Goal: Information Seeking & Learning: Compare options

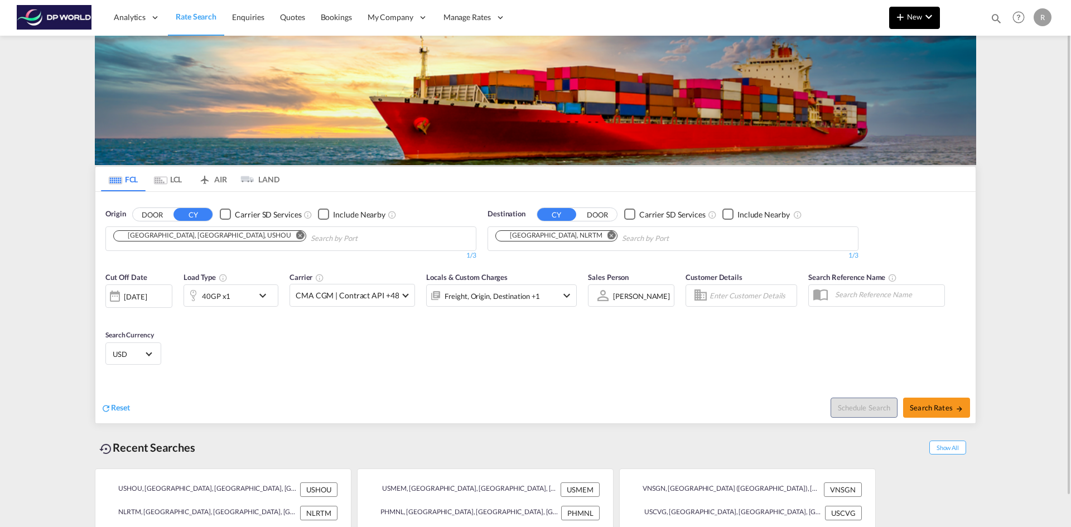
click at [927, 21] on md-icon "icon-chevron-down" at bounding box center [928, 16] width 13 height 13
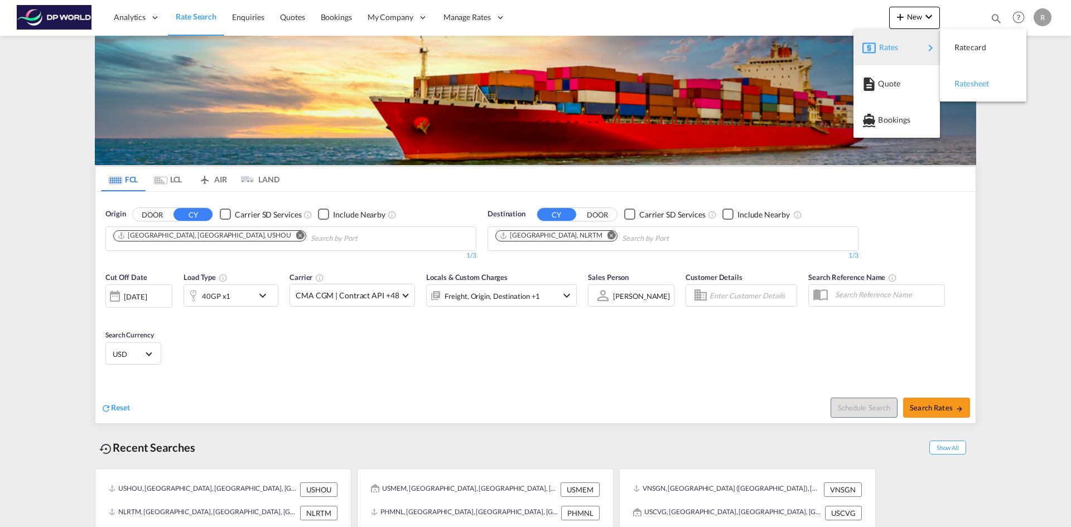
click at [964, 93] on span "Ratesheet" at bounding box center [960, 84] width 12 height 22
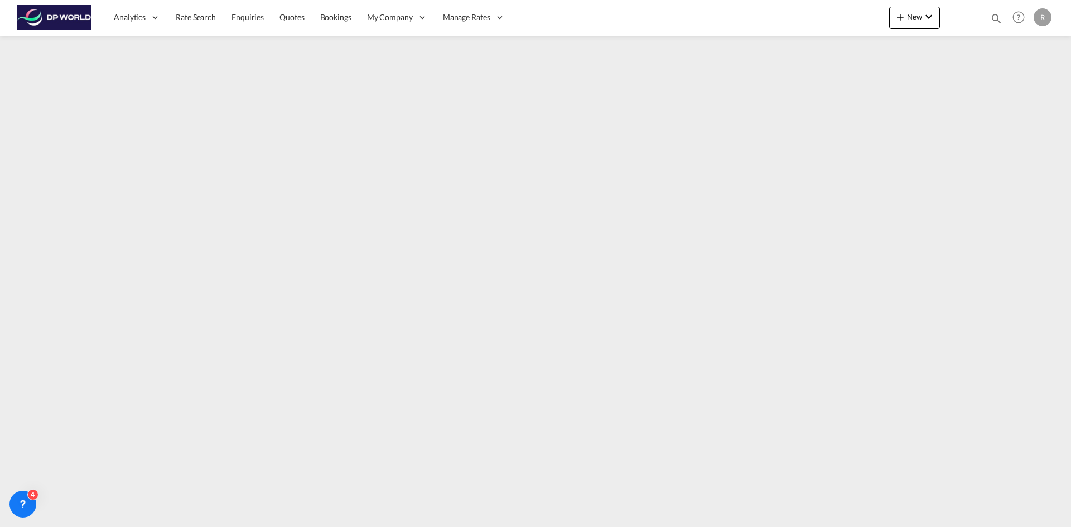
drag, startPoint x: 182, startPoint y: 16, endPoint x: 66, endPoint y: 21, distance: 116.1
click at [182, 15] on span "Rate Search" at bounding box center [196, 16] width 40 height 9
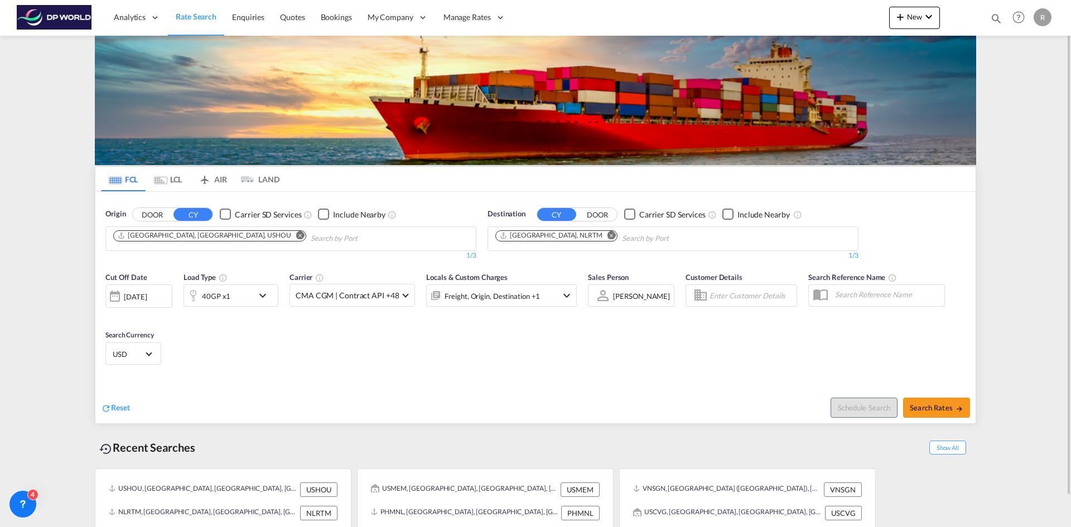
click at [296, 234] on md-icon "Remove" at bounding box center [300, 235] width 8 height 8
click at [196, 239] on input "Chips input." at bounding box center [166, 239] width 106 height 18
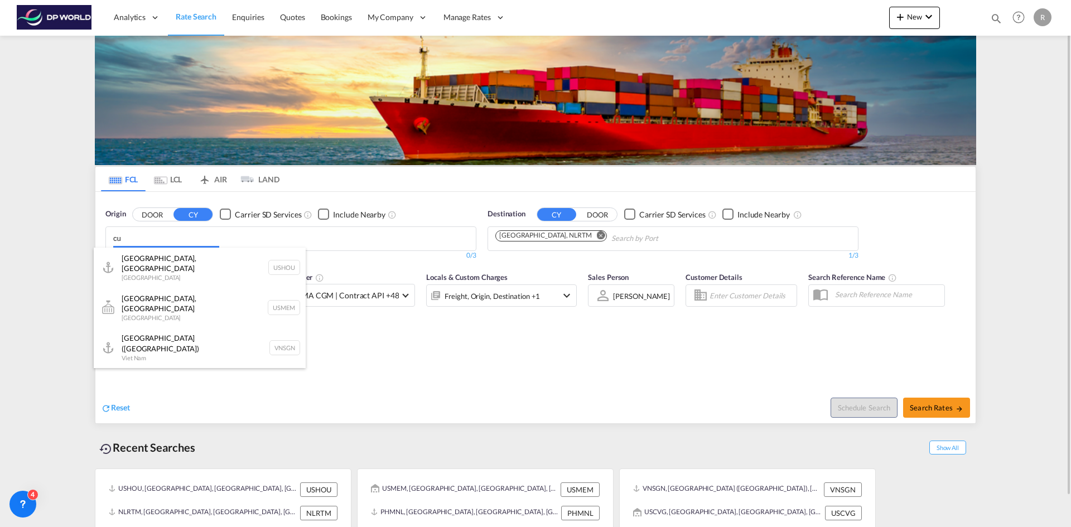
type input "c"
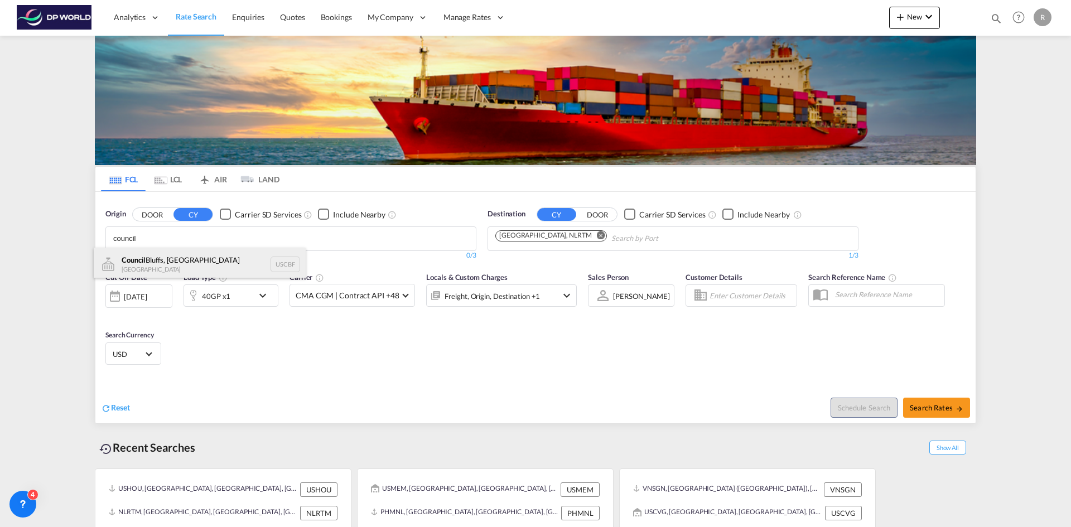
type input "council"
click at [185, 260] on div "Council Bluffs, [GEOGRAPHIC_DATA] [GEOGRAPHIC_DATA] USCBF" at bounding box center [200, 264] width 212 height 33
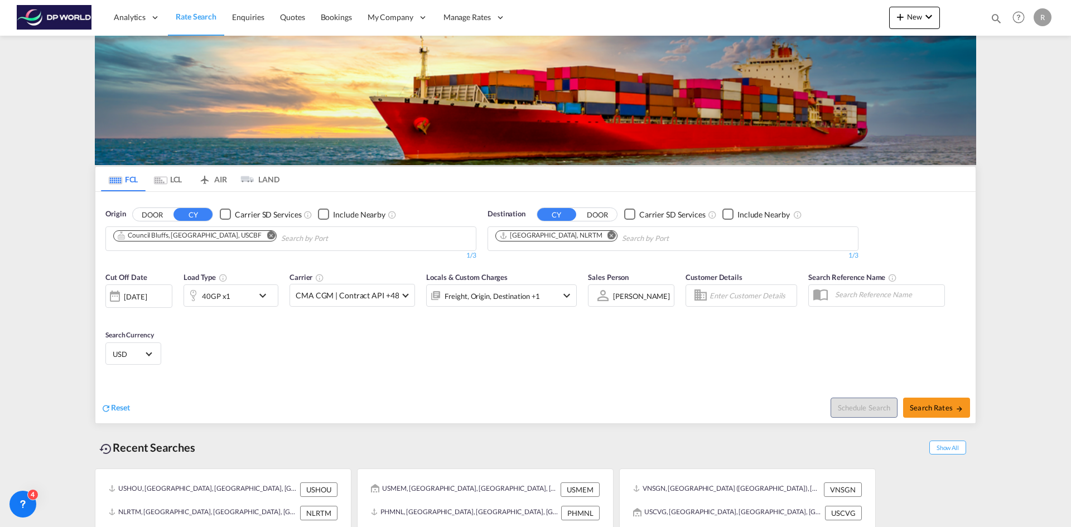
click at [607, 235] on md-icon "Remove" at bounding box center [611, 235] width 8 height 8
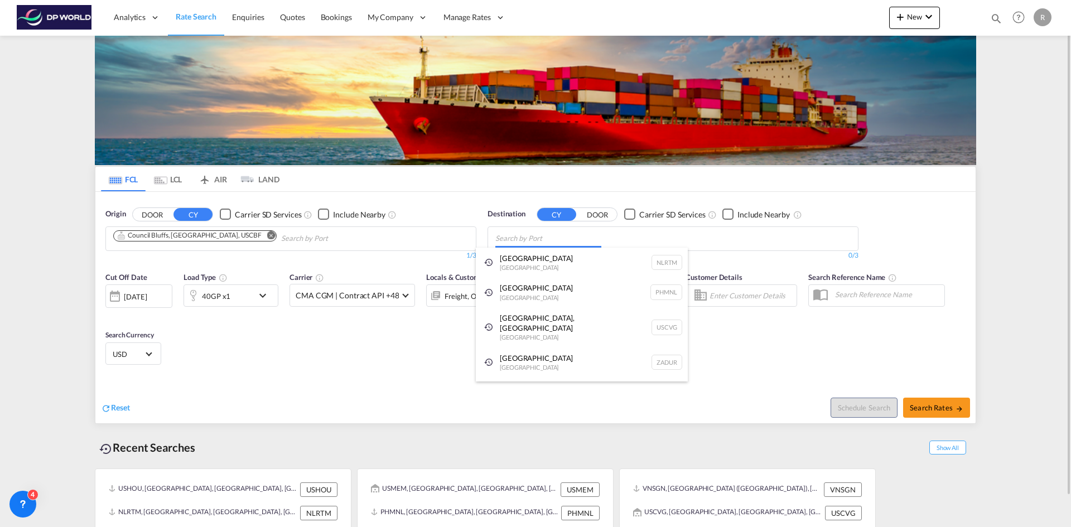
click at [572, 241] on body "Analytics Reports Dashboard Rate Search Enquiries Quotes Bookings" at bounding box center [535, 263] width 1071 height 527
click at [550, 231] on body "Analytics Reports Dashboard Rate Search Enquiries Quotes Bookings" at bounding box center [535, 263] width 1071 height 527
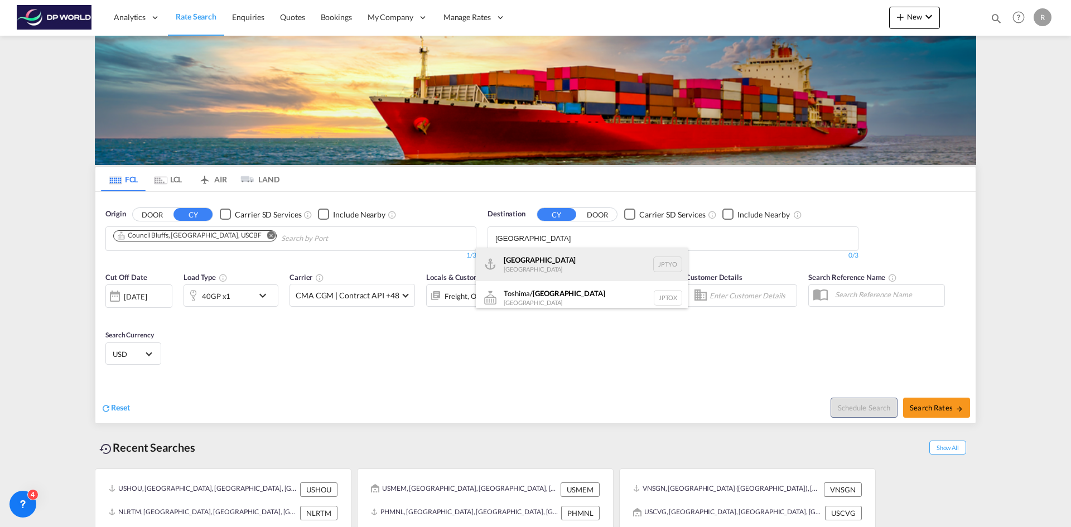
type input "[GEOGRAPHIC_DATA]"
click at [536, 267] on div "Tokyo [GEOGRAPHIC_DATA] JPTYO" at bounding box center [582, 264] width 212 height 33
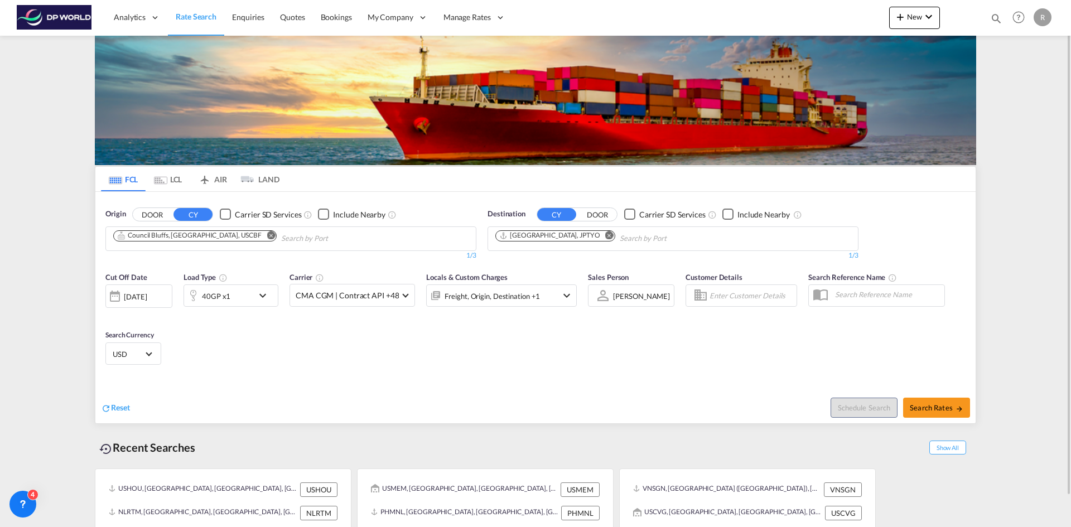
click at [147, 295] on div "[DATE]" at bounding box center [135, 297] width 23 height 10
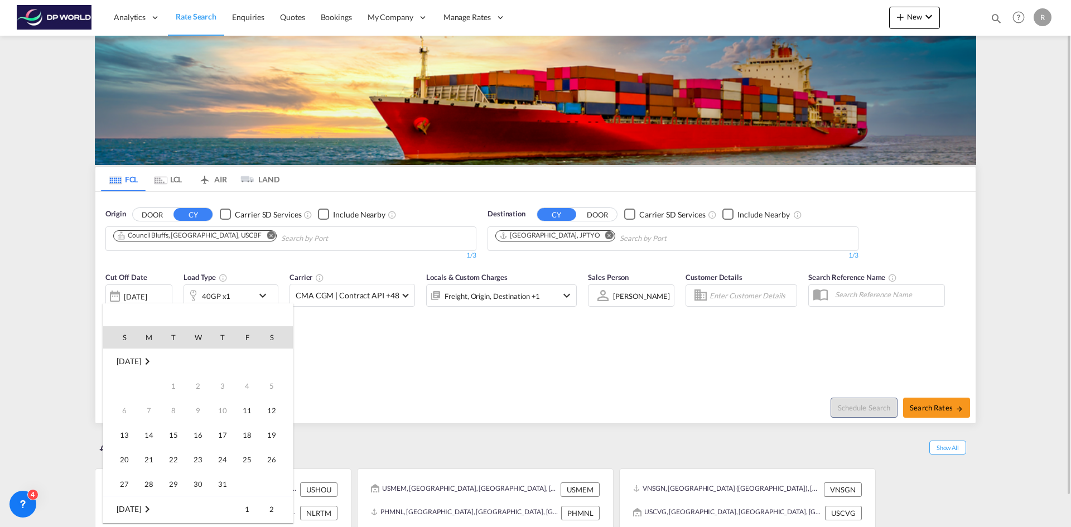
scroll to position [443, 0]
click at [154, 410] on span "13" at bounding box center [149, 410] width 22 height 22
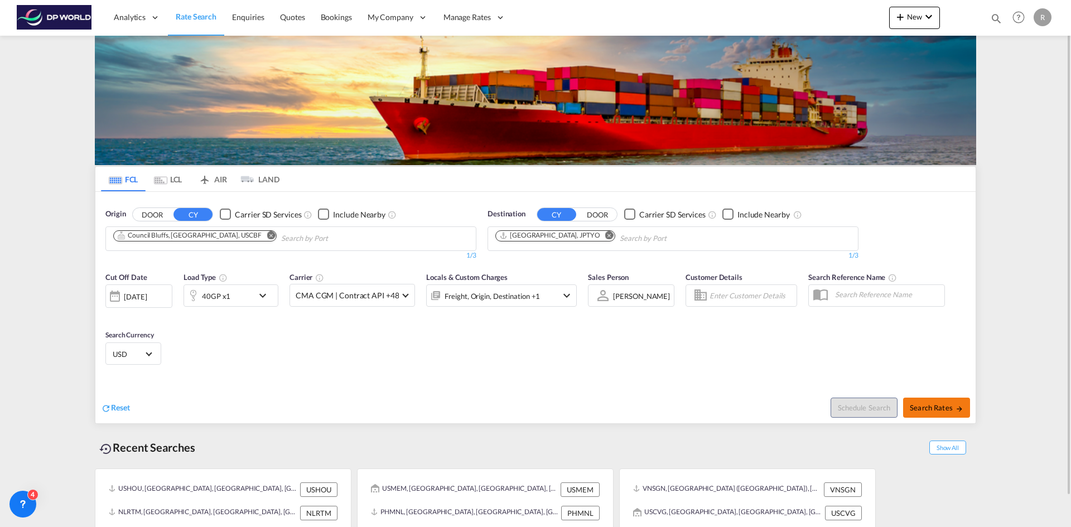
click at [945, 406] on span "Search Rates" at bounding box center [937, 407] width 54 height 9
type input "USCBF to JPTYO / [DATE]"
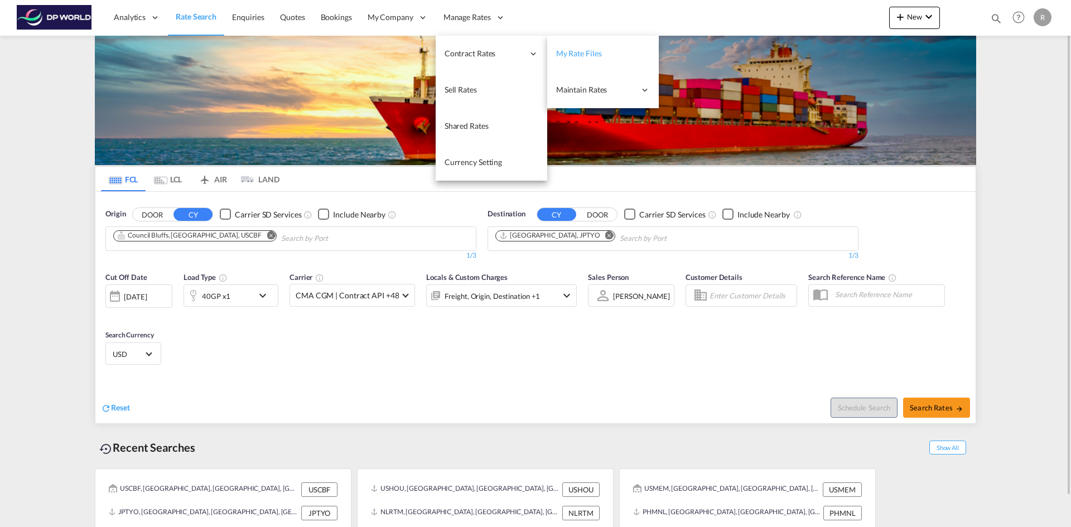
click at [602, 56] on link "My Rate Files" at bounding box center [603, 54] width 112 height 36
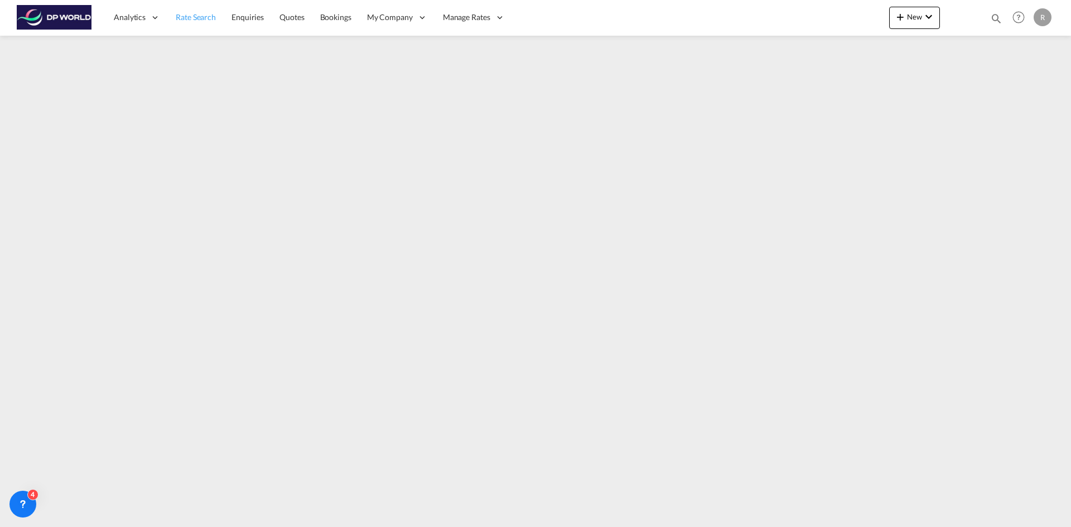
click at [204, 15] on span "Rate Search" at bounding box center [196, 16] width 40 height 9
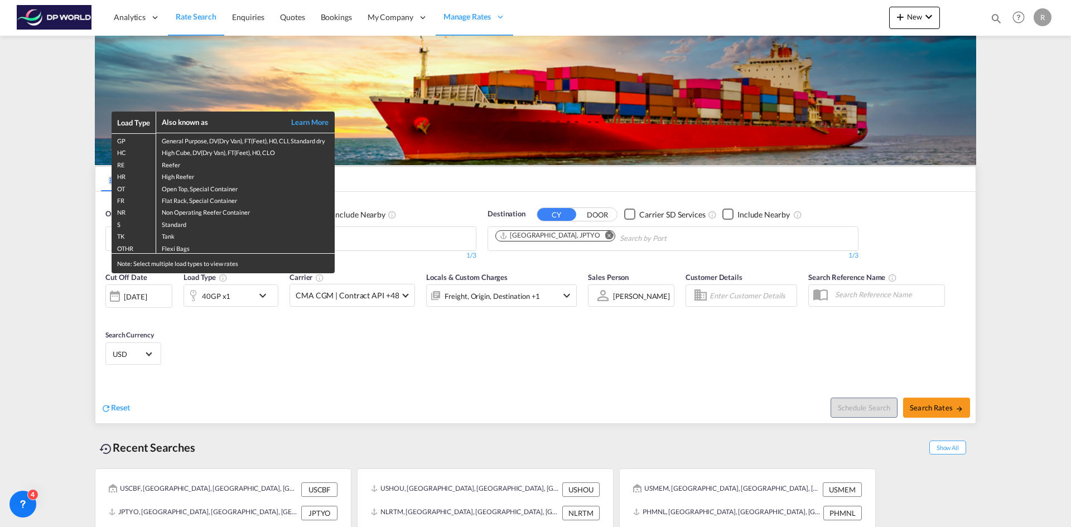
click at [376, 240] on div "Load Type Also known as Learn More GP General Purpose, DV(Dry Van), FT(Feet), H…" at bounding box center [535, 263] width 1071 height 527
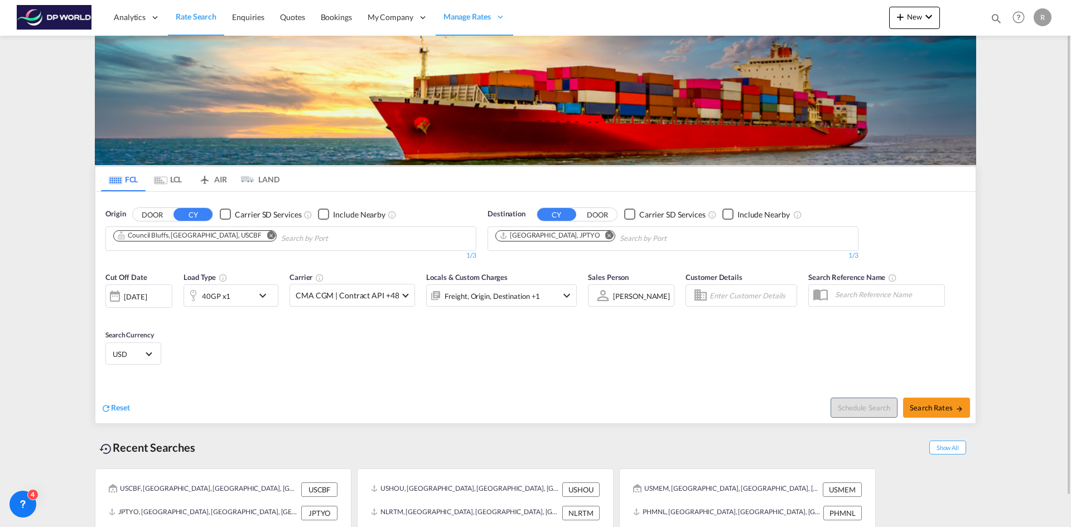
click at [267, 235] on md-icon "Remove" at bounding box center [271, 235] width 8 height 8
click at [216, 236] on input "Chips input." at bounding box center [166, 239] width 106 height 18
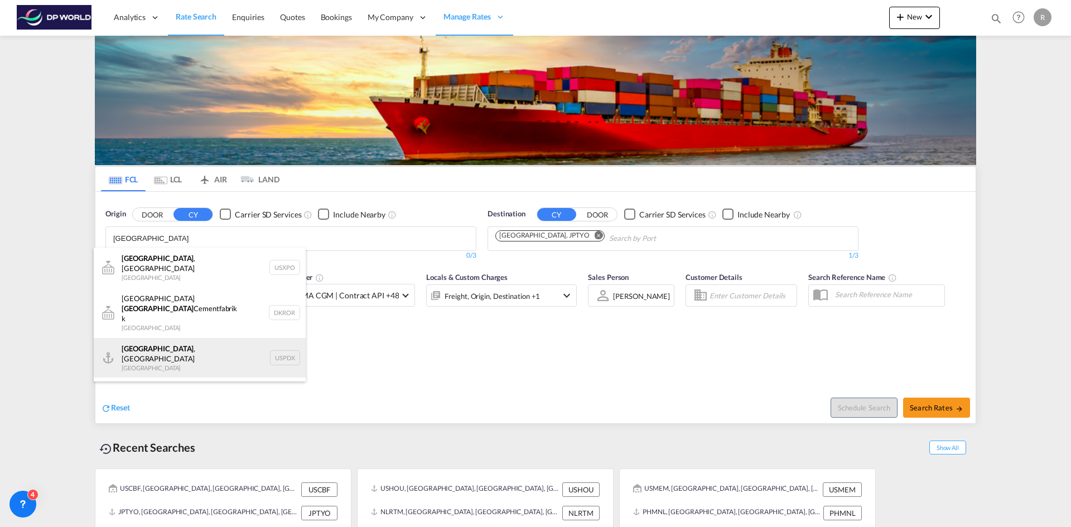
type input "portland"
click at [161, 339] on div "Portland , OR United States USPDX" at bounding box center [200, 358] width 212 height 40
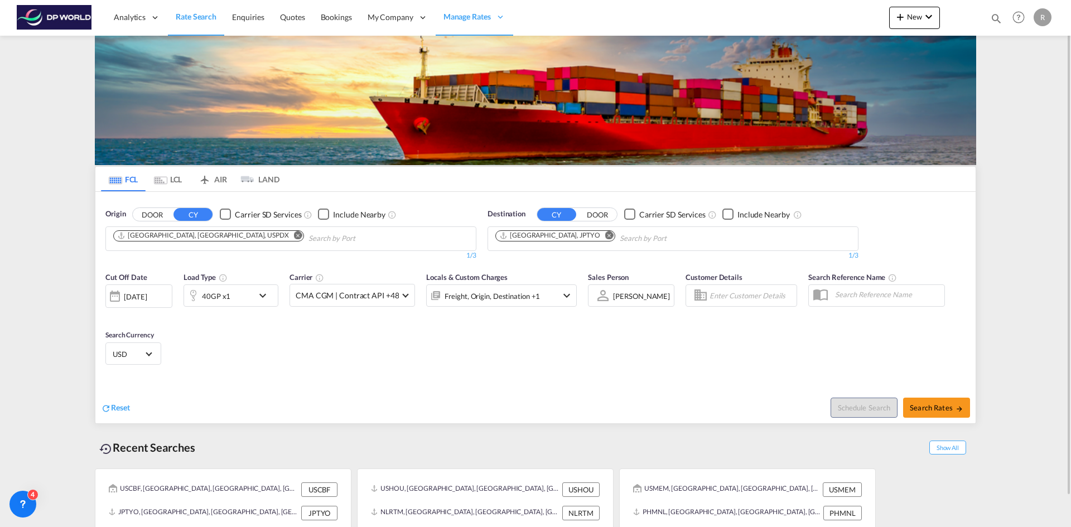
click at [605, 236] on md-icon "Remove" at bounding box center [609, 235] width 8 height 8
click at [559, 236] on input "Chips input." at bounding box center [548, 239] width 106 height 18
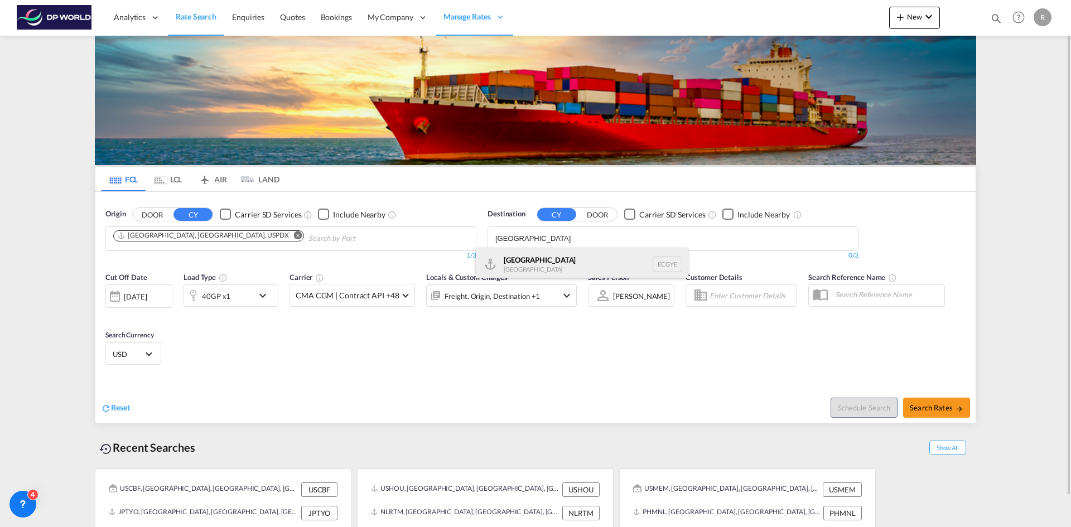
type input "guayaquil"
click at [526, 264] on div "Guayaquil Ecuador ECGYE" at bounding box center [582, 264] width 212 height 33
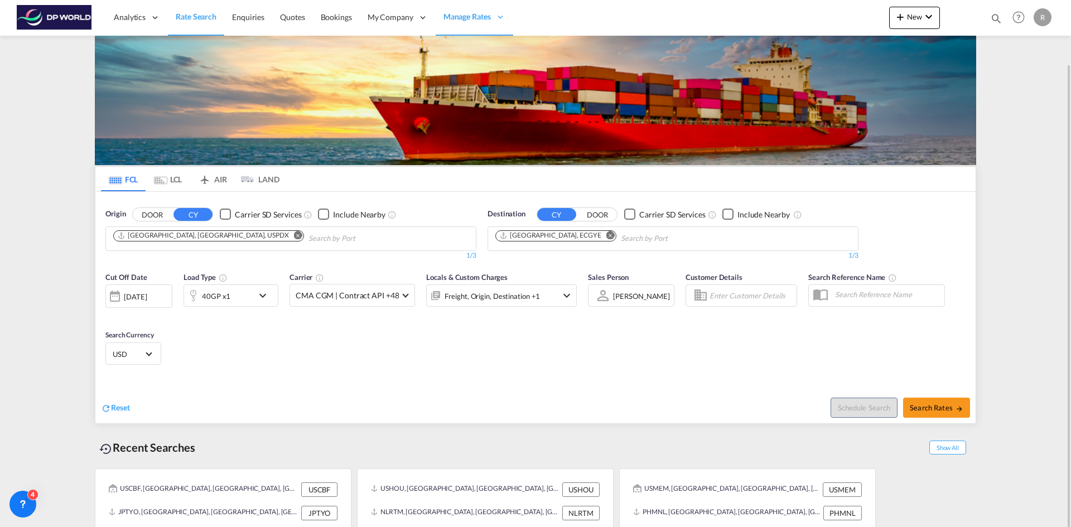
scroll to position [32, 0]
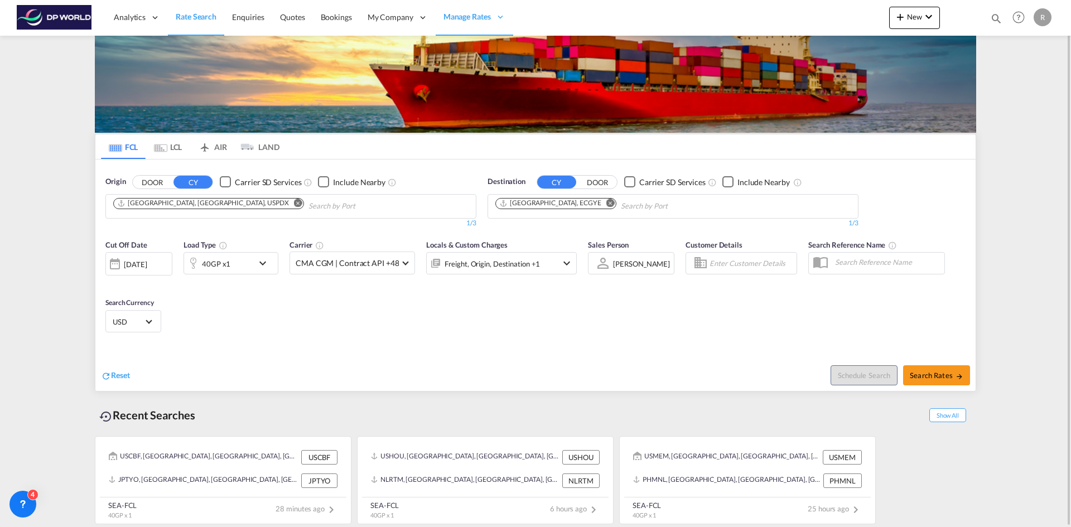
click at [261, 264] on md-icon "icon-chevron-down" at bounding box center [265, 263] width 19 height 13
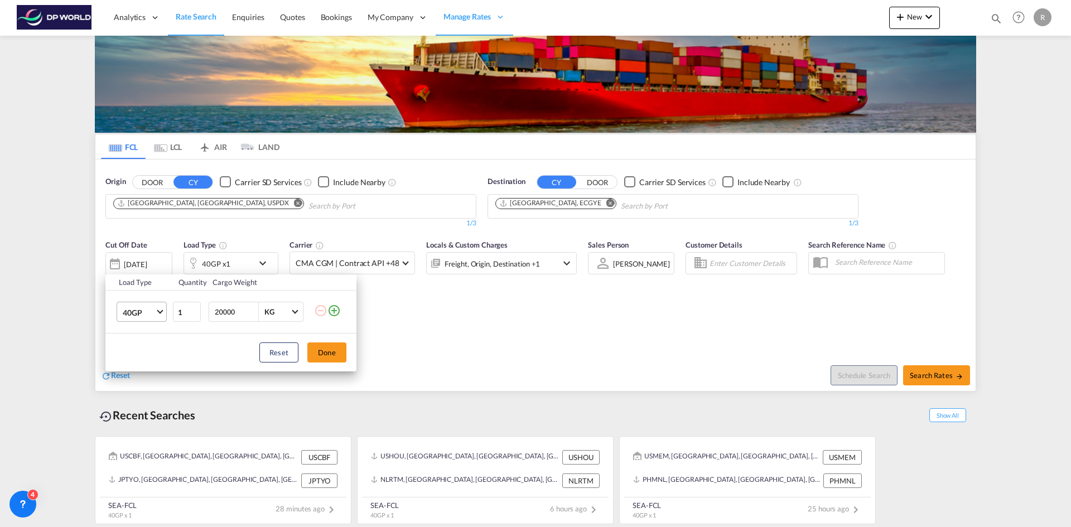
click at [156, 313] on md-select-value "40GP" at bounding box center [144, 311] width 45 height 19
click at [143, 290] on md-option "20GP" at bounding box center [152, 285] width 76 height 27
click at [323, 348] on button "Done" at bounding box center [326, 352] width 39 height 20
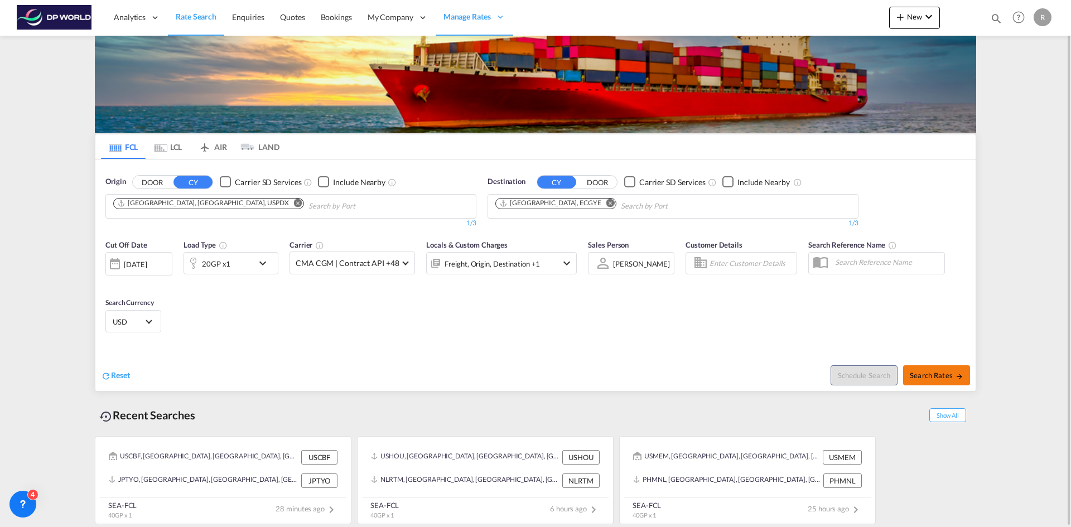
click at [920, 381] on button "Search Rates" at bounding box center [936, 375] width 67 height 20
type input "USPDX to ECGYE / 9 Oct 2025"
